Goal: Participate in discussion: Engage in conversation with other users on a specific topic

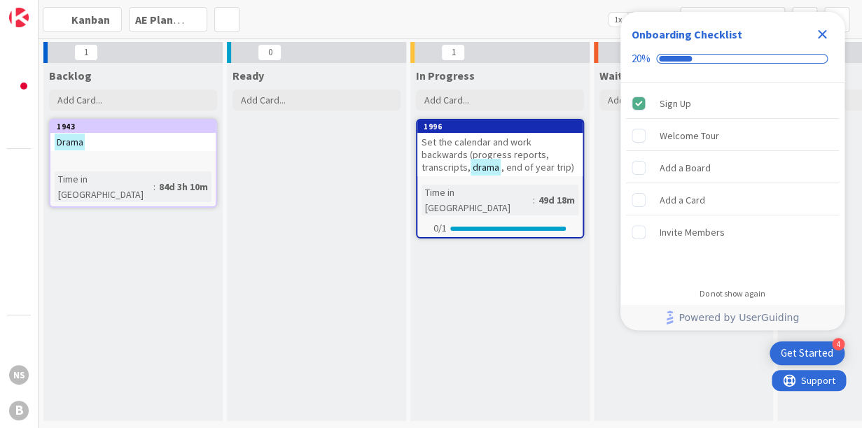
click at [819, 33] on icon "Close Checklist" at bounding box center [821, 34] width 17 height 17
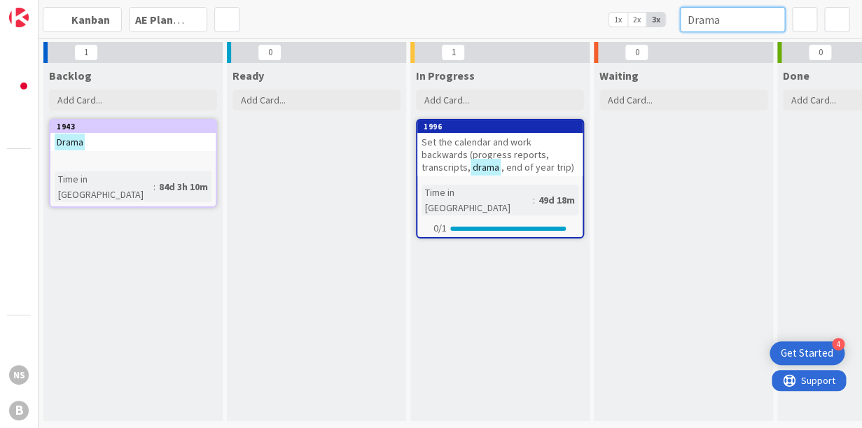
drag, startPoint x: 724, startPoint y: 22, endPoint x: 634, endPoint y: 26, distance: 89.7
click at [680, 26] on input "Drama" at bounding box center [732, 19] width 105 height 25
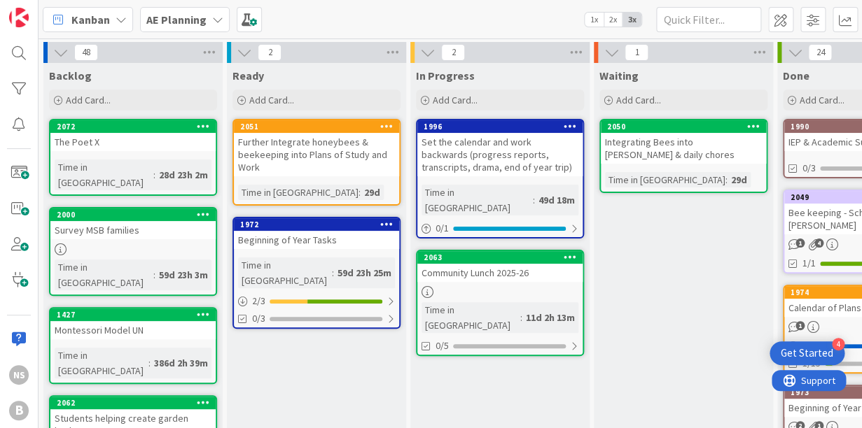
click at [118, 141] on div "The Poet X" at bounding box center [132, 142] width 165 height 18
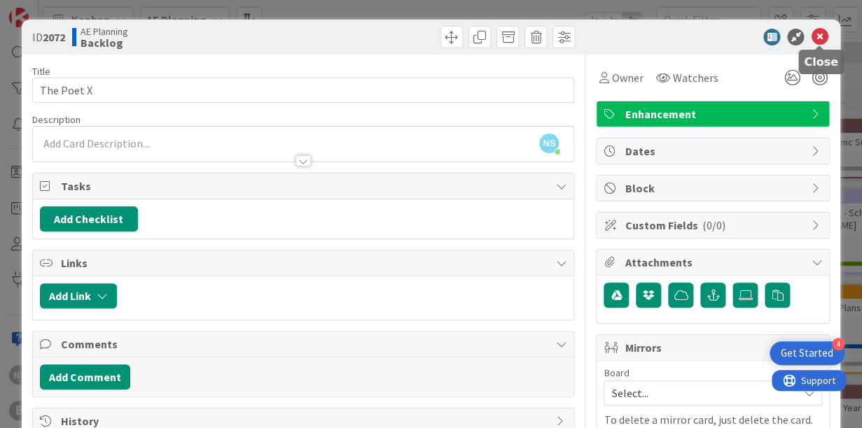
click at [817, 36] on icon at bounding box center [818, 37] width 17 height 17
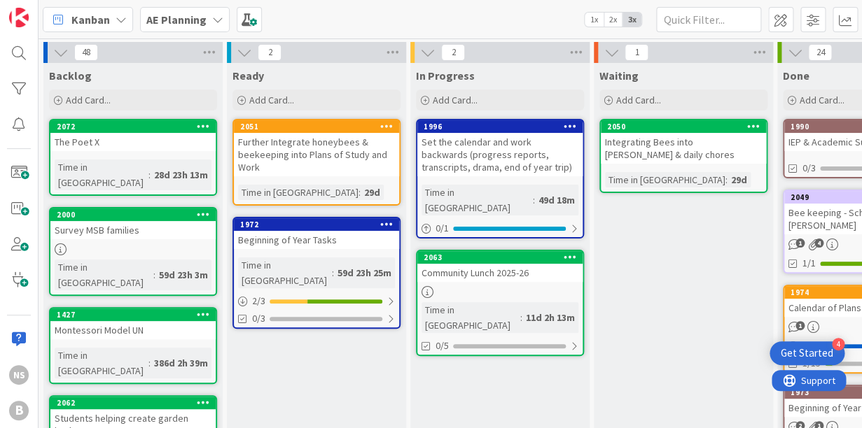
scroll to position [0, 1]
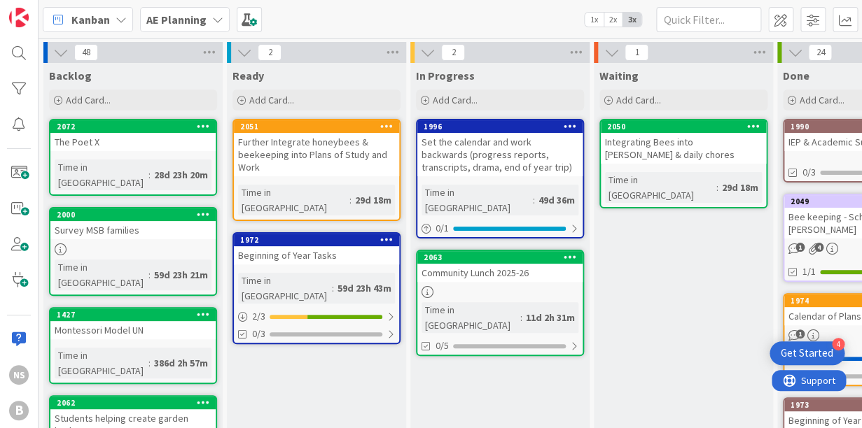
click at [134, 149] on div "The Poet X" at bounding box center [132, 142] width 165 height 18
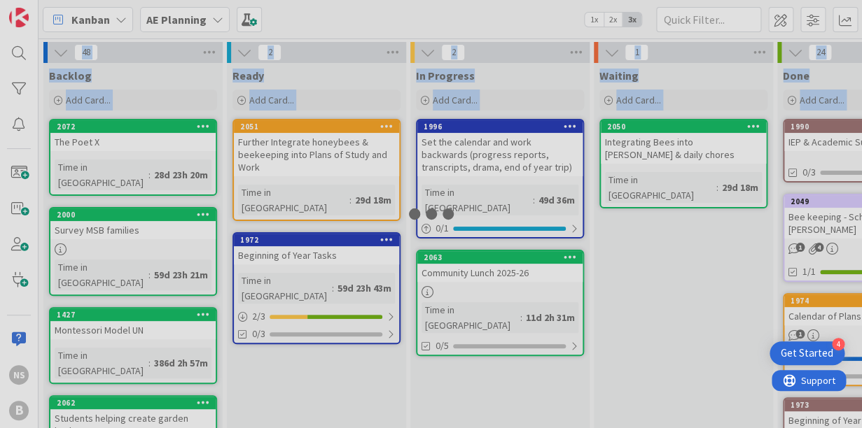
click at [134, 149] on div at bounding box center [431, 214] width 862 height 428
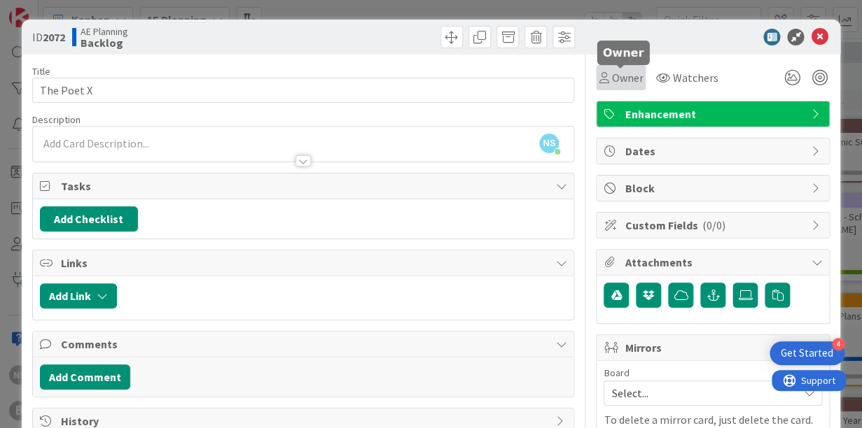
click at [631, 81] on span "Owner" at bounding box center [626, 77] width 31 height 17
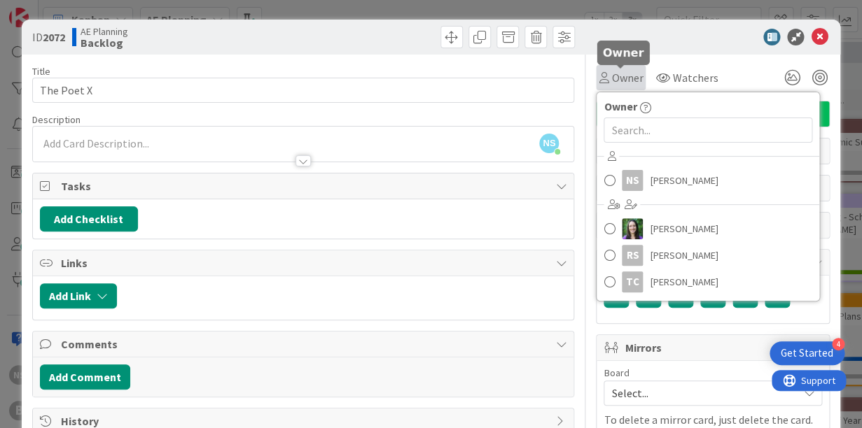
click at [631, 81] on span "Owner" at bounding box center [626, 77] width 31 height 17
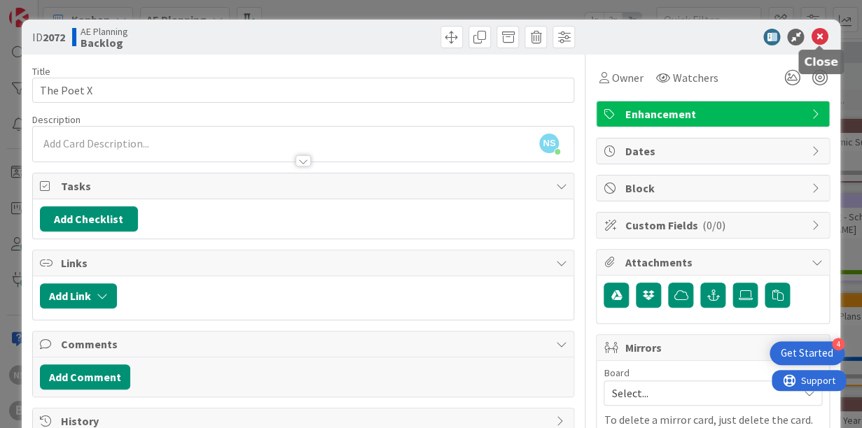
click at [814, 39] on icon at bounding box center [818, 37] width 17 height 17
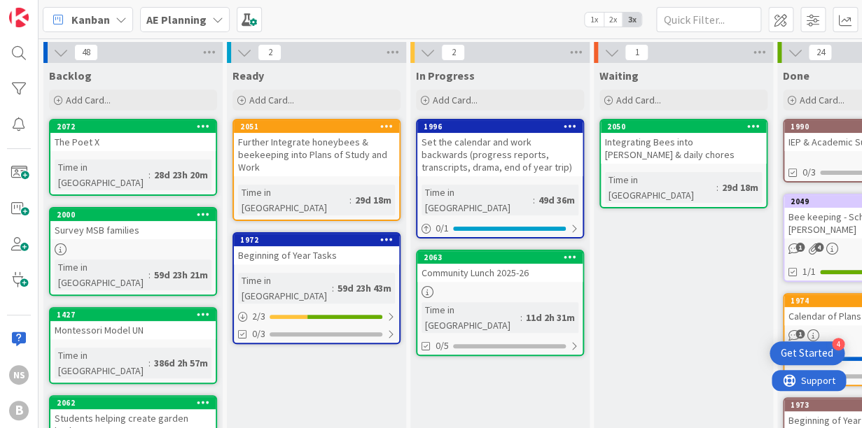
click at [277, 273] on div "Time in [GEOGRAPHIC_DATA]" at bounding box center [285, 288] width 94 height 31
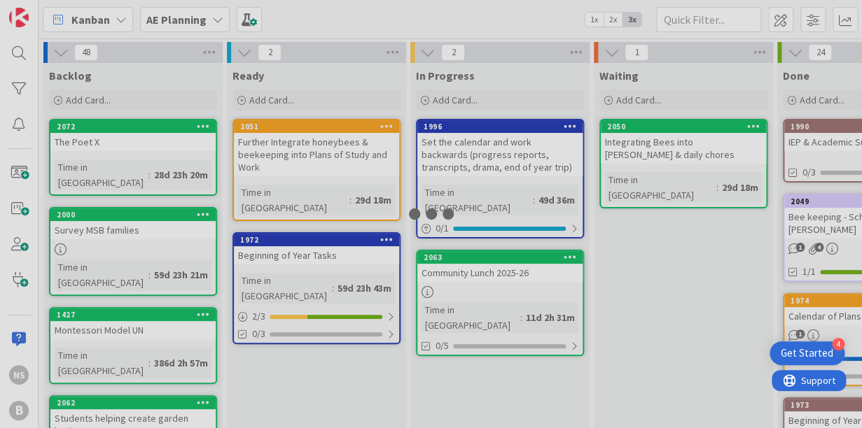
click at [277, 260] on div "48 Backlog Add Card... 2072 The Poet X Time in Column : 28d 23h 20m 2000 Survey…" at bounding box center [449, 233] width 823 height 390
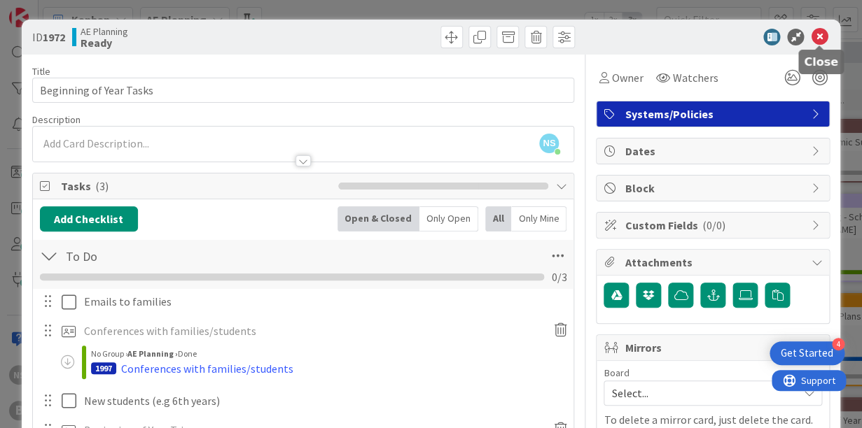
click at [817, 41] on icon at bounding box center [818, 37] width 17 height 17
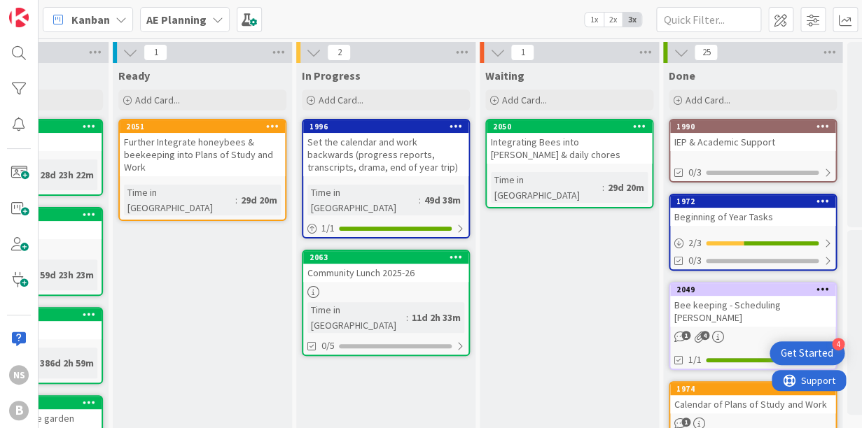
scroll to position [0, 174]
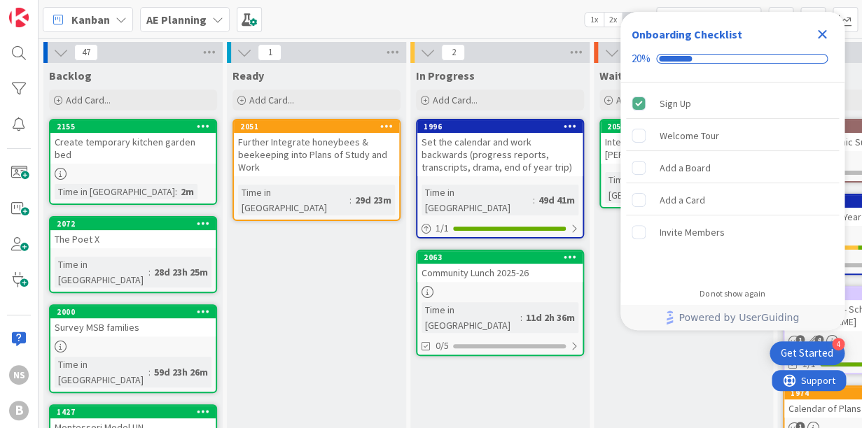
click at [820, 36] on icon "Close Checklist" at bounding box center [821, 34] width 9 height 9
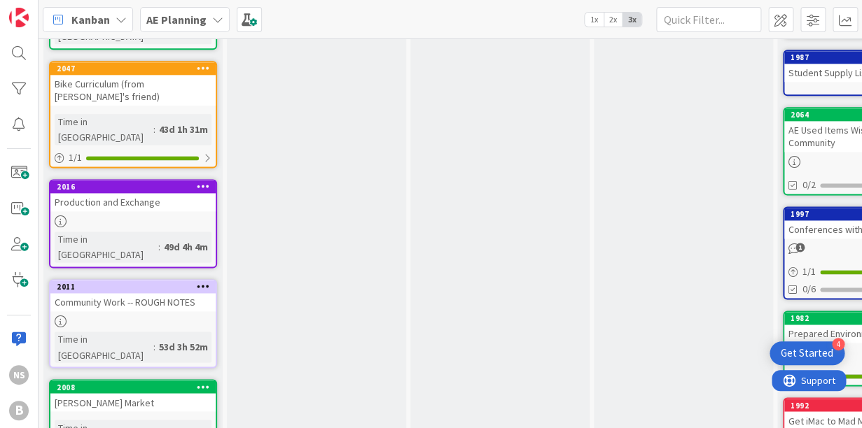
scroll to position [599, 0]
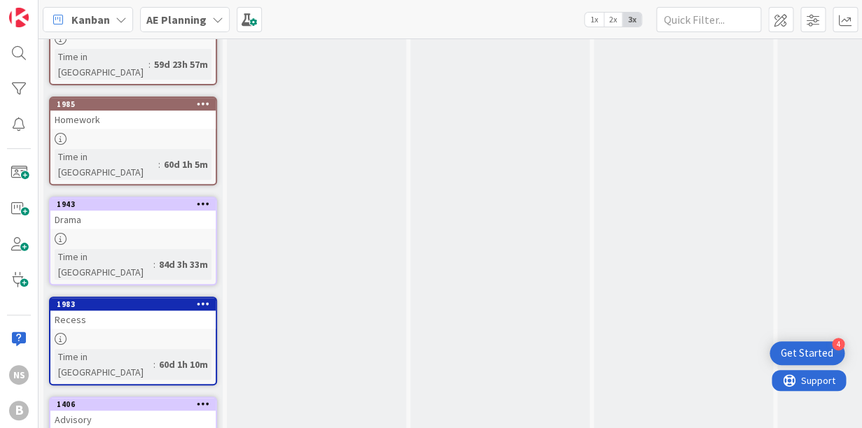
scroll to position [1871, 0]
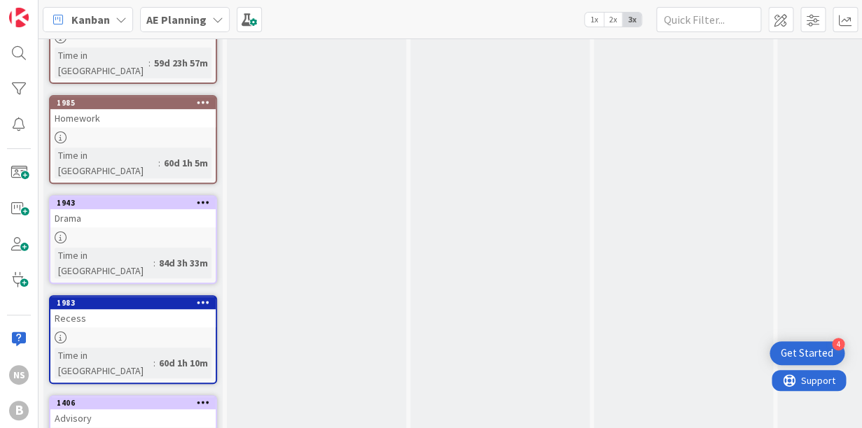
click at [169, 257] on body "4 Get Started NS B Kanban AE Planning 1x 2x 3x 46 Backlog Add Card... 2155 Crea…" at bounding box center [431, 214] width 862 height 428
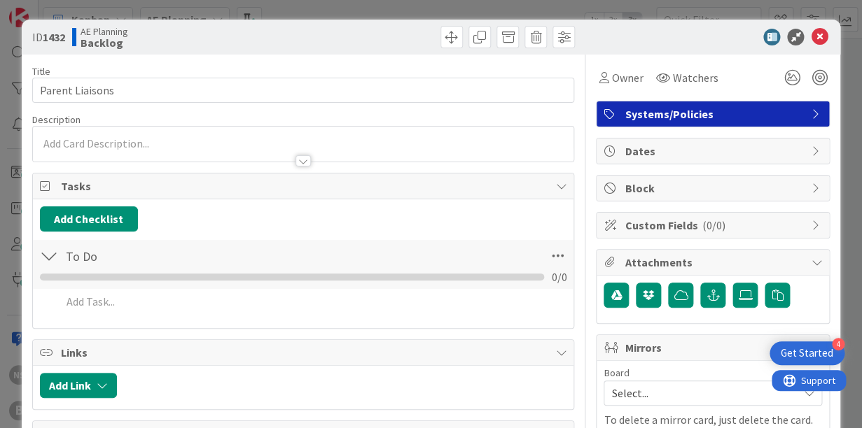
scroll to position [126, 0]
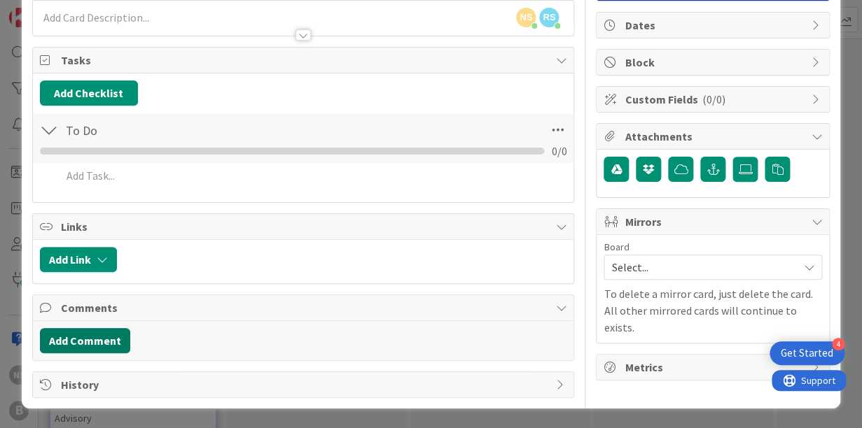
click at [83, 338] on button "Add Comment" at bounding box center [85, 340] width 90 height 25
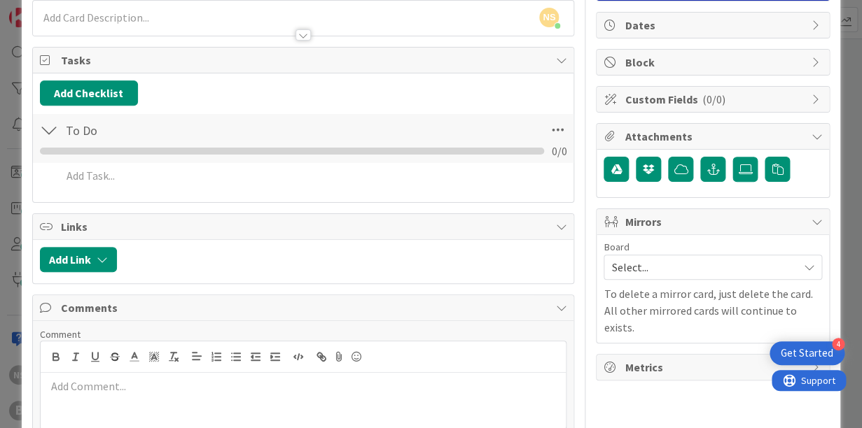
click at [89, 391] on p at bounding box center [303, 387] width 514 height 16
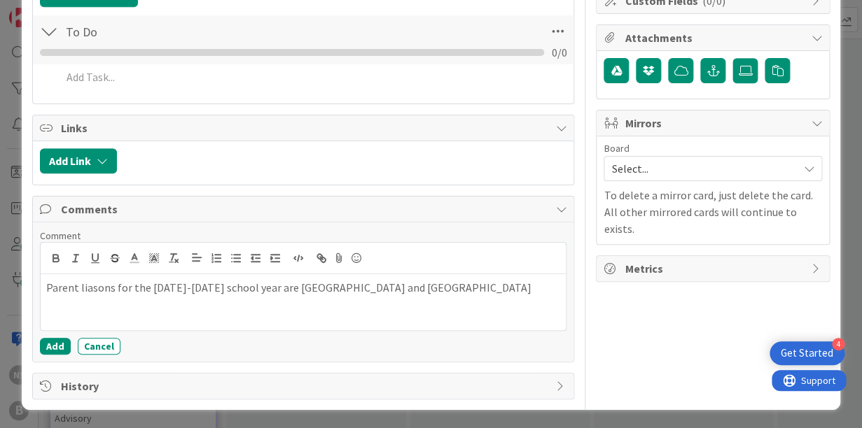
scroll to position [226, 0]
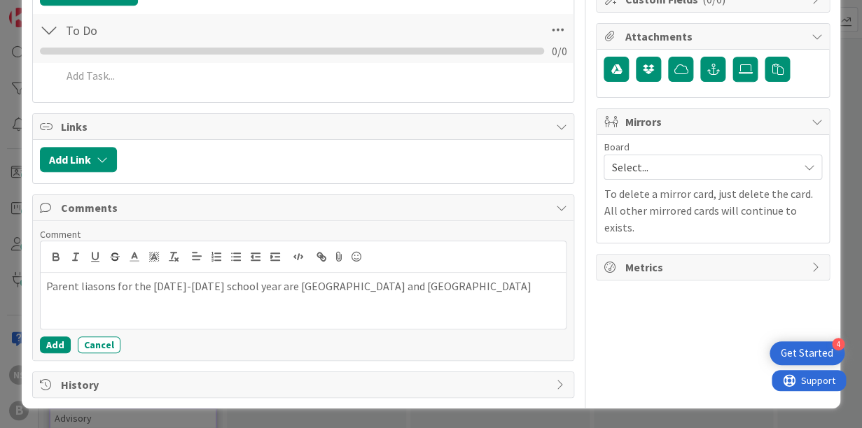
click at [93, 290] on p "Parent liasons for the [DATE]-[DATE] school year are [GEOGRAPHIC_DATA] and [GEO…" at bounding box center [303, 287] width 514 height 16
click at [269, 312] on div "Parent liasons for the [DATE]-[DATE] school year are [GEOGRAPHIC_DATA] and [GEO…" at bounding box center [303, 301] width 525 height 56
click at [53, 345] on button "Add" at bounding box center [55, 345] width 31 height 17
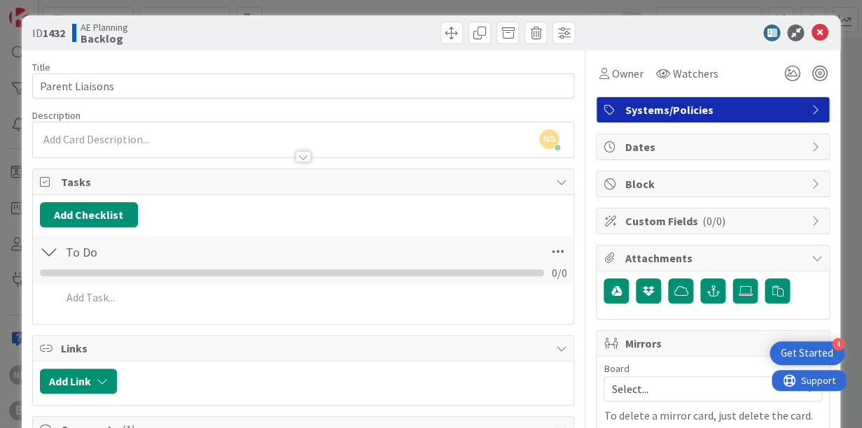
scroll to position [0, 0]
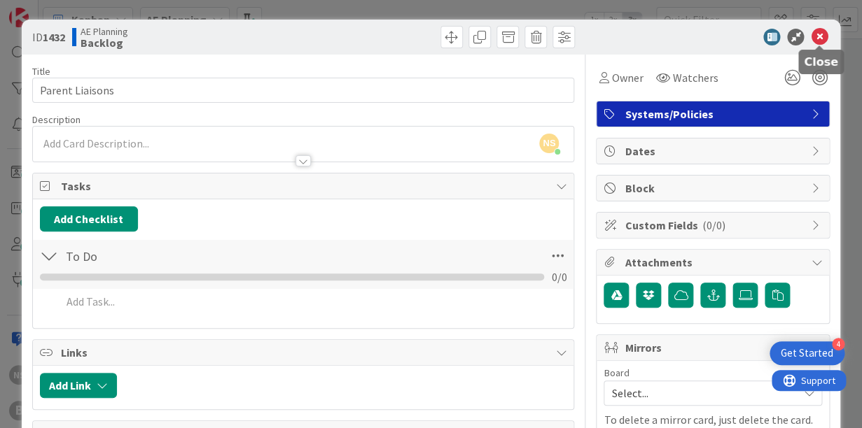
click at [817, 37] on icon at bounding box center [818, 37] width 17 height 17
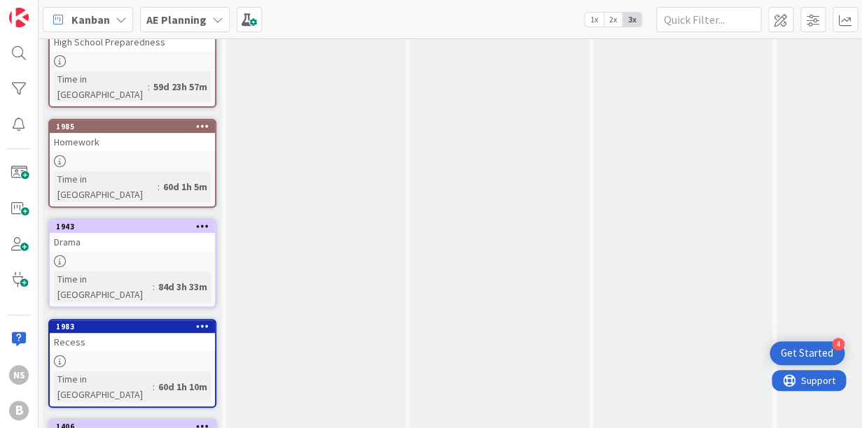
scroll to position [1829, 1]
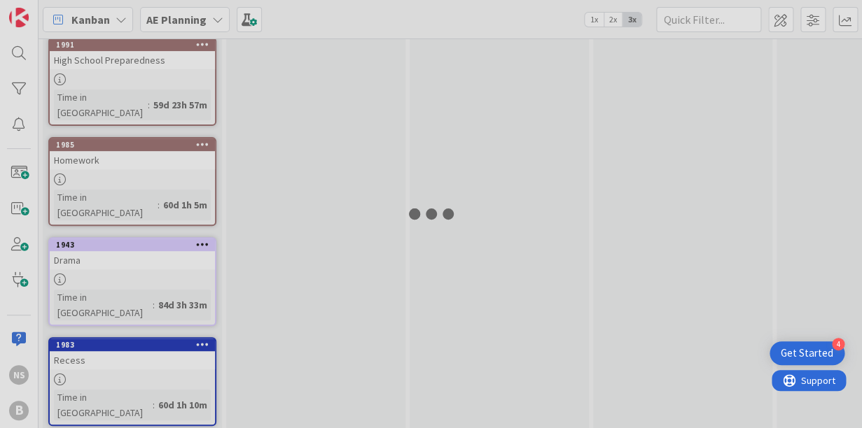
click at [152, 198] on div at bounding box center [431, 214] width 862 height 428
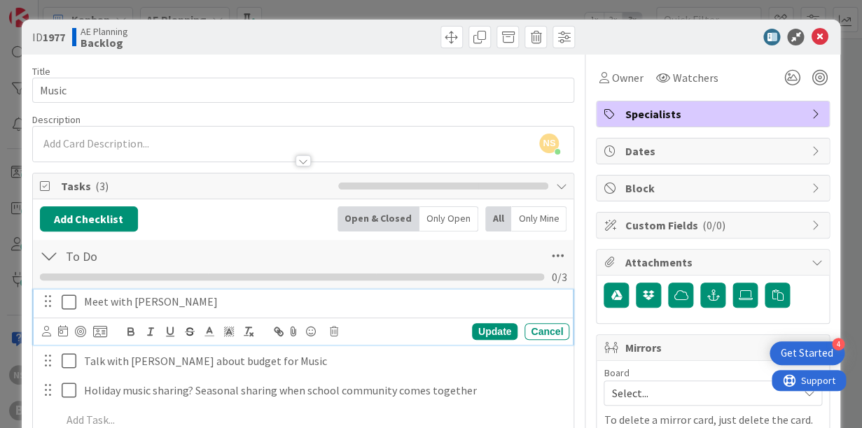
click at [65, 298] on icon at bounding box center [72, 302] width 21 height 17
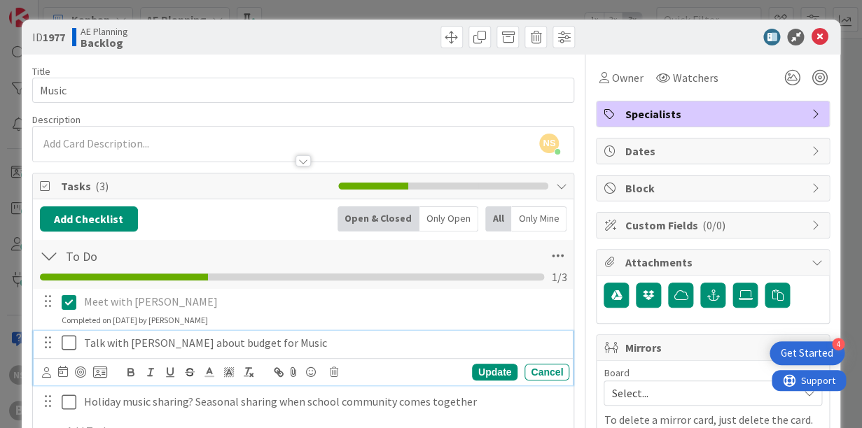
click at [71, 344] on icon at bounding box center [72, 343] width 21 height 17
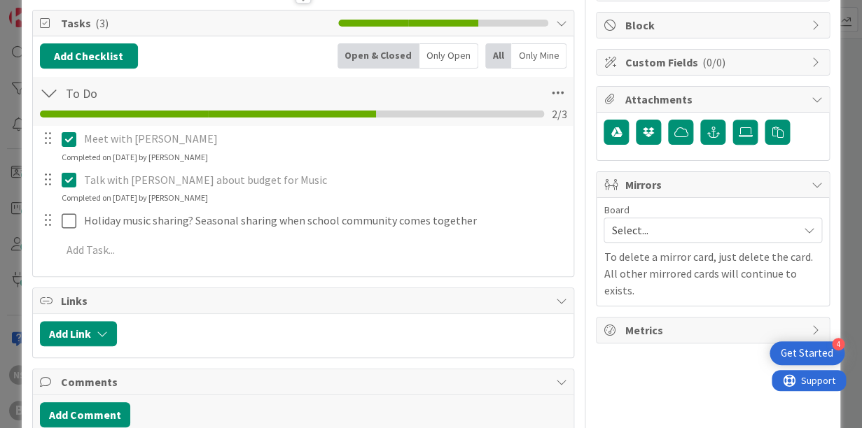
scroll to position [238, 0]
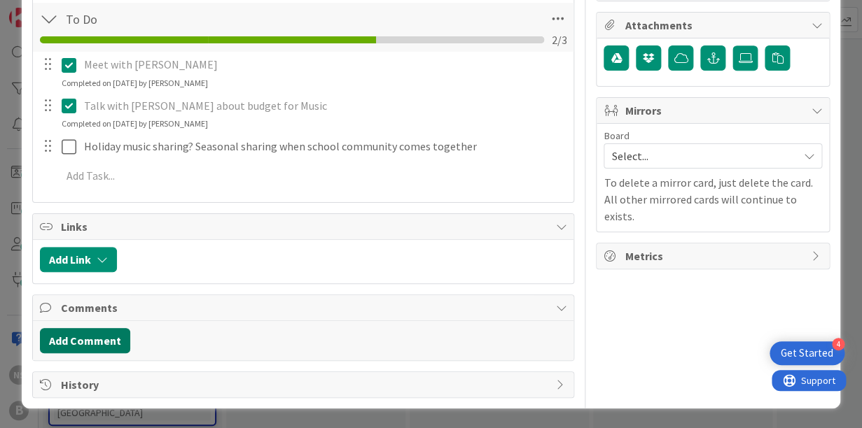
click at [106, 341] on button "Add Comment" at bounding box center [85, 340] width 90 height 25
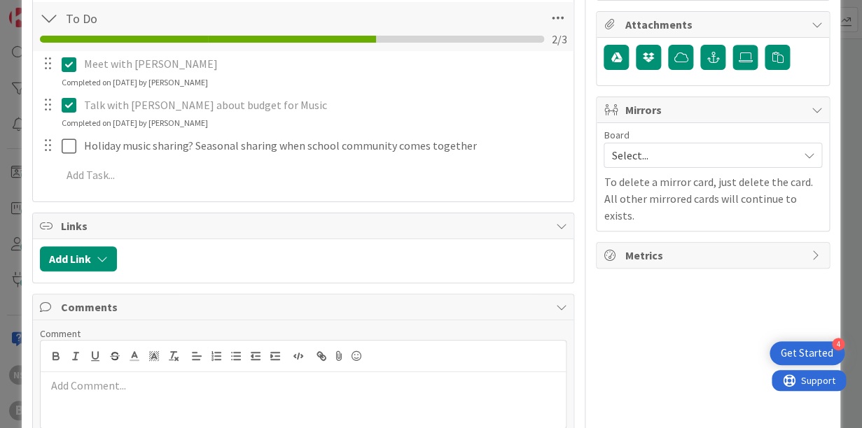
click at [104, 398] on div at bounding box center [303, 400] width 525 height 56
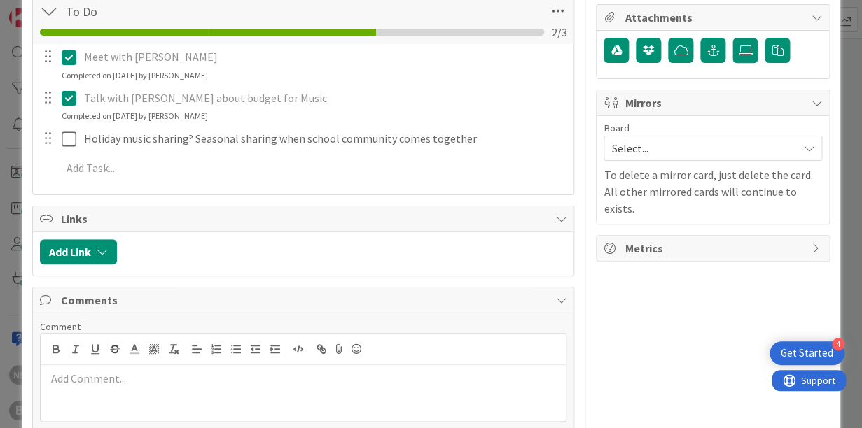
scroll to position [248, 0]
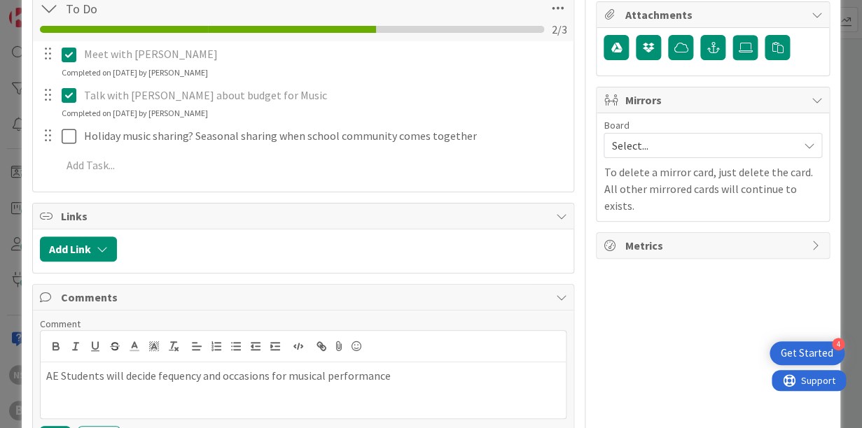
click at [173, 378] on p "AE Students will decide fequency and occasions for musical performance" at bounding box center [303, 376] width 514 height 16
click at [100, 381] on p "AE Students will decide fequency and occasions for musical performance" at bounding box center [303, 376] width 514 height 16
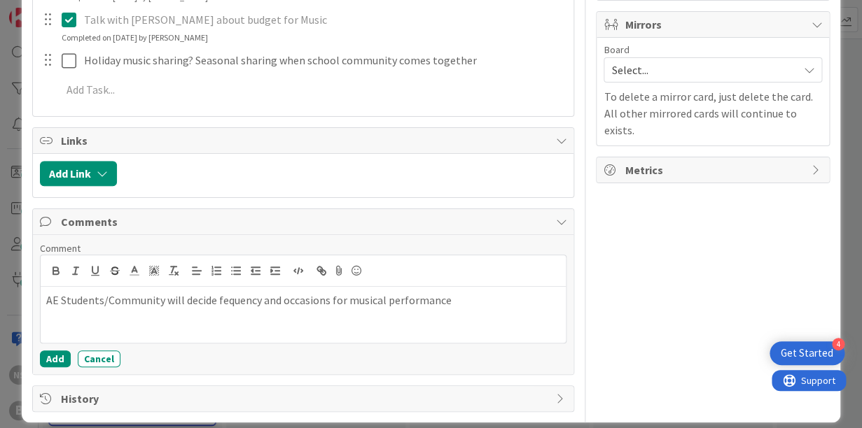
scroll to position [328, 0]
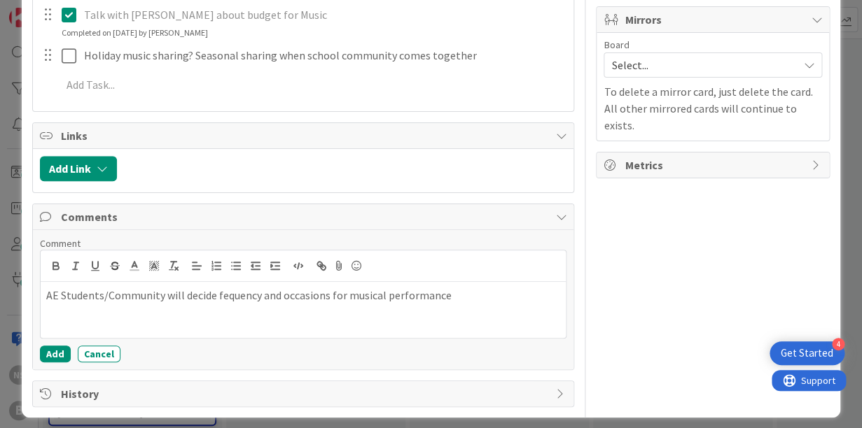
click at [241, 299] on p "AE Students/Community will decide fequency and occasions for musical performance" at bounding box center [303, 296] width 514 height 16
click at [220, 298] on p "AE Students/Community will decide fequency and occasions for musical performance" at bounding box center [303, 296] width 514 height 16
click at [405, 323] on div "AE Students/Community will decide frequency and occasions for musical performan…" at bounding box center [303, 310] width 525 height 56
click at [63, 357] on button "Add" at bounding box center [55, 354] width 31 height 17
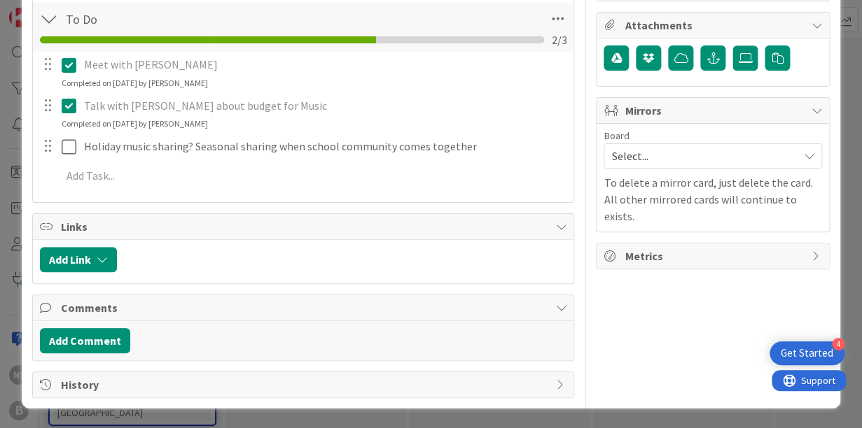
scroll to position [238, 0]
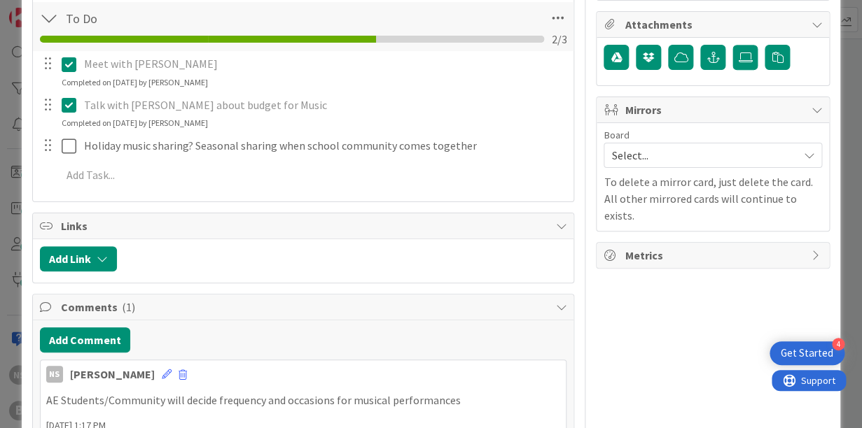
click at [45, 22] on div at bounding box center [49, 18] width 18 height 25
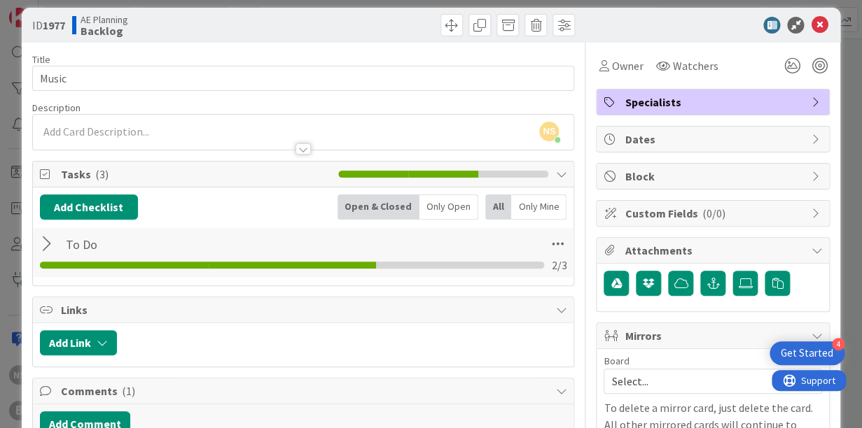
scroll to position [0, 0]
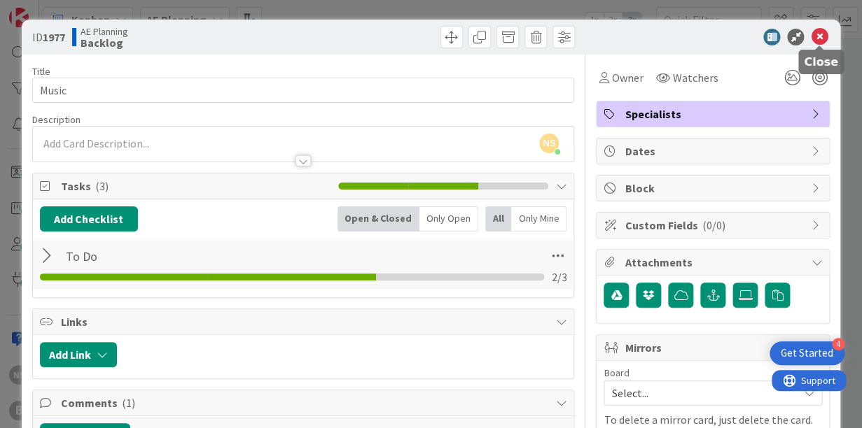
click at [815, 35] on icon at bounding box center [818, 37] width 17 height 17
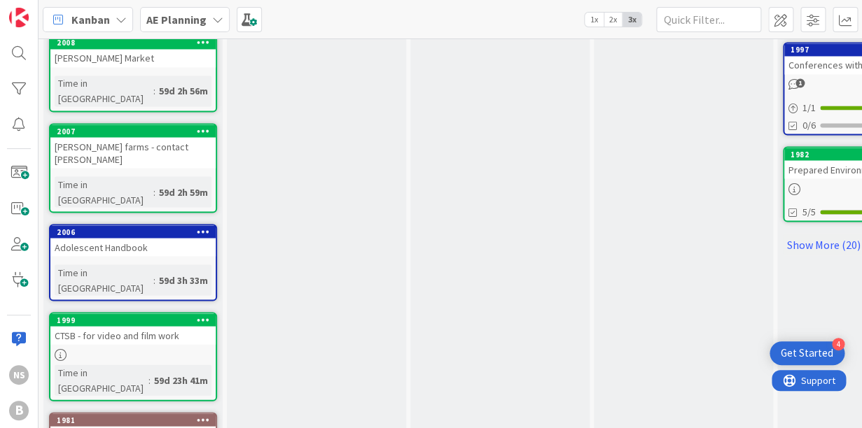
scroll to position [794, 0]
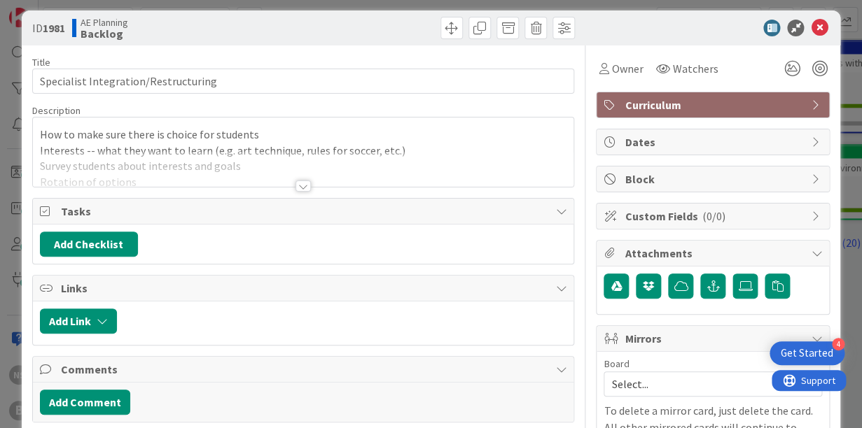
scroll to position [10, 0]
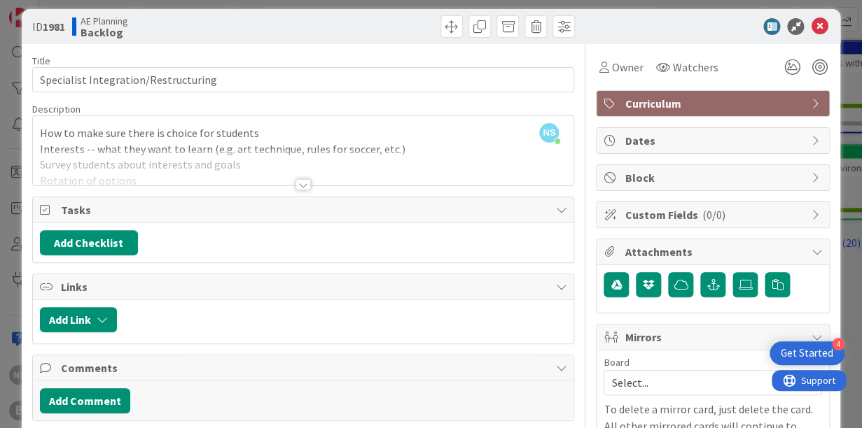
click at [301, 186] on div at bounding box center [302, 184] width 15 height 11
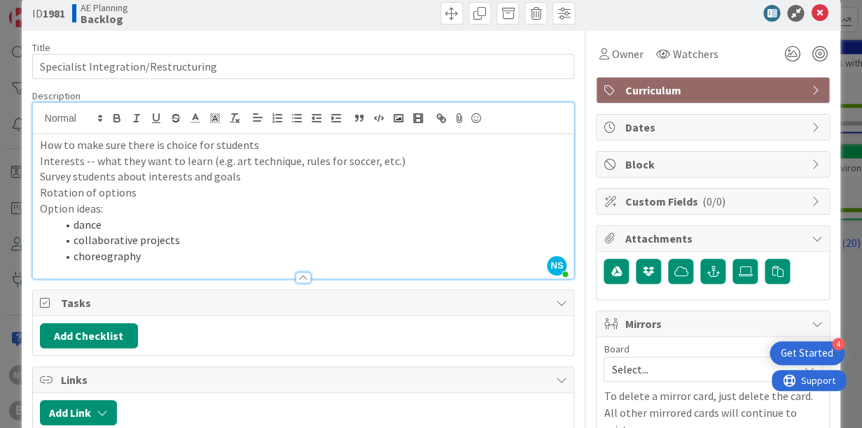
scroll to position [10, 0]
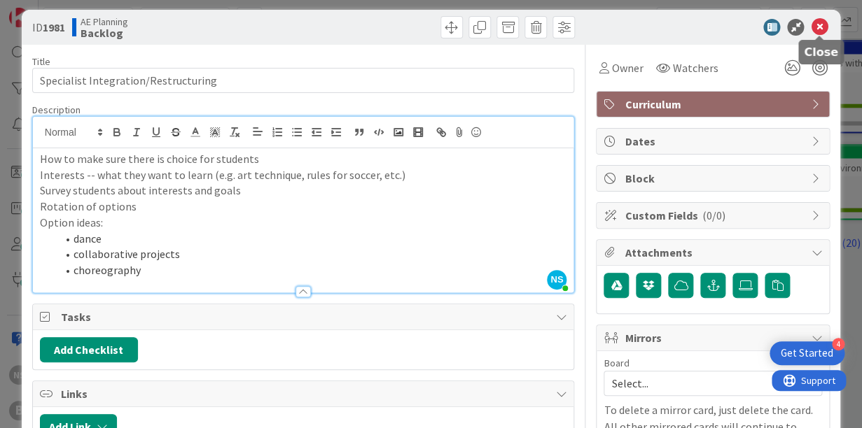
click at [818, 26] on icon at bounding box center [818, 27] width 17 height 17
